Goal: Information Seeking & Learning: Understand process/instructions

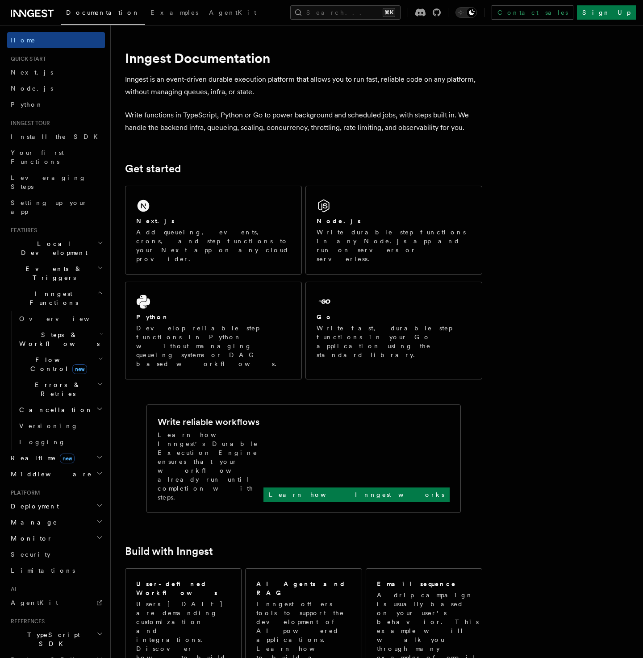
click at [45, 380] on span "Errors & Retries" at bounding box center [56, 389] width 81 height 18
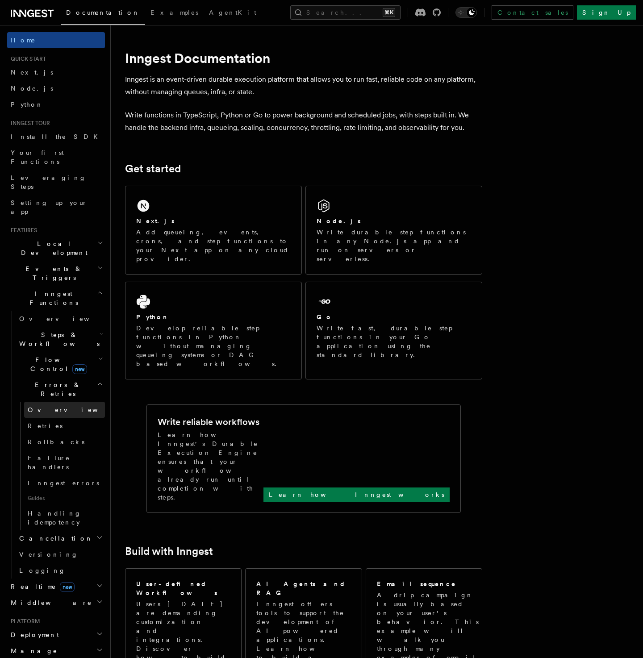
click at [54, 402] on link "Overview" at bounding box center [64, 410] width 81 height 16
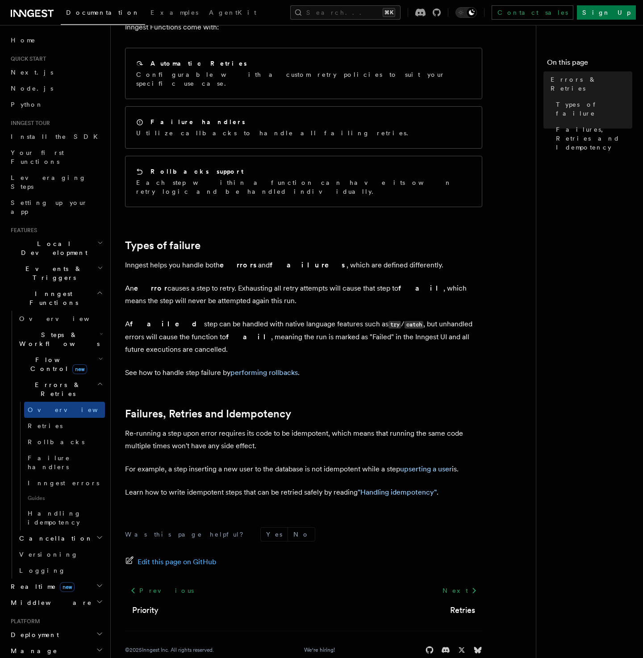
click at [55, 327] on h2 "Steps & Workflows" at bounding box center [60, 339] width 89 height 25
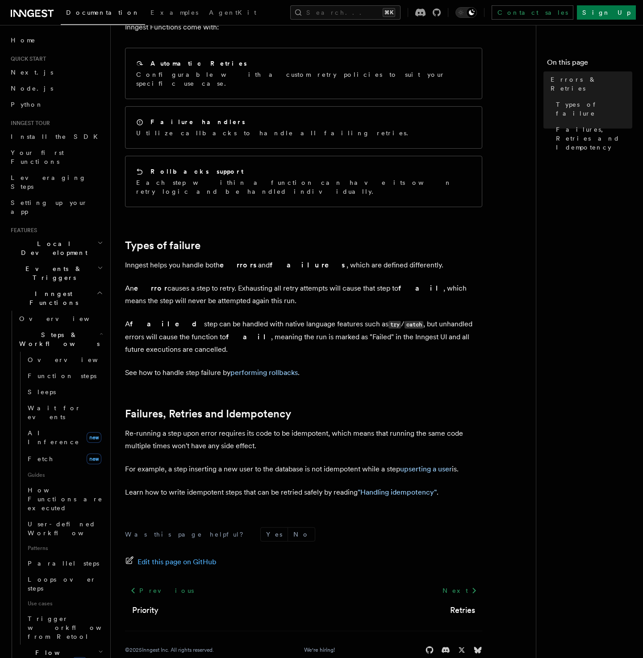
click at [55, 330] on span "Steps & Workflows" at bounding box center [58, 339] width 84 height 18
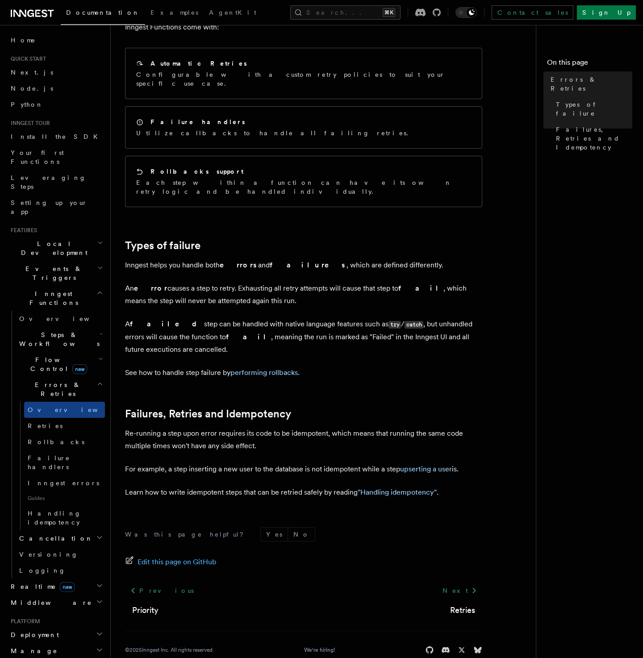
click at [55, 330] on span "Steps & Workflows" at bounding box center [58, 339] width 84 height 18
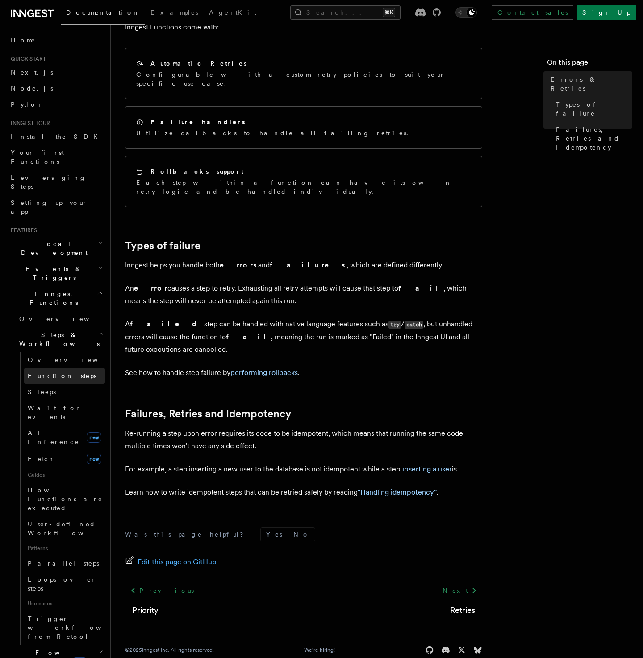
click at [50, 368] on link "Function steps" at bounding box center [64, 376] width 81 height 16
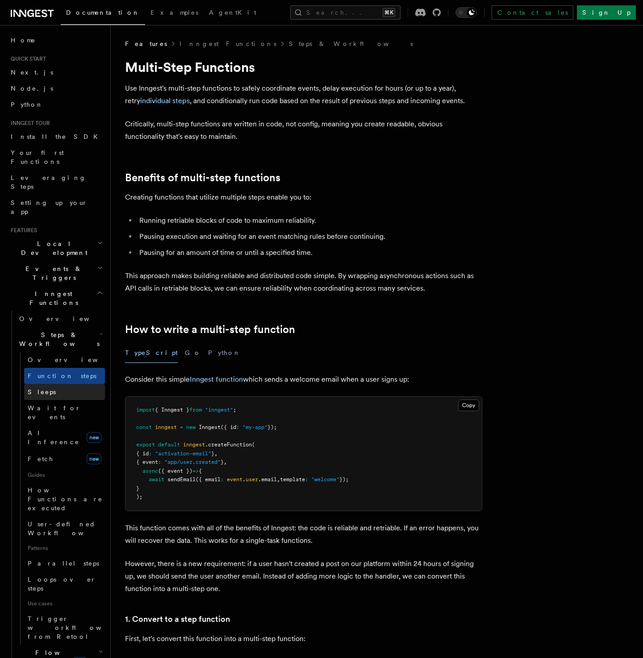
click at [54, 384] on link "Sleeps" at bounding box center [64, 392] width 81 height 16
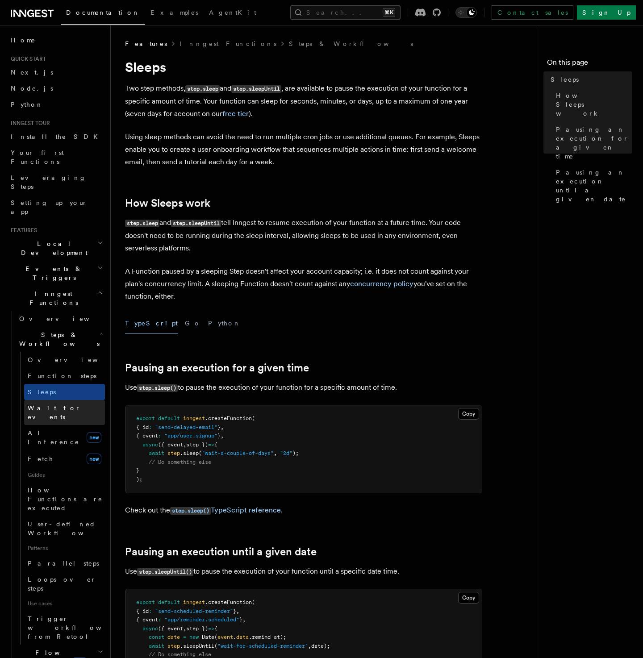
click at [59, 404] on span "Wait for events" at bounding box center [54, 412] width 53 height 16
